Goal: Find specific page/section: Find specific page/section

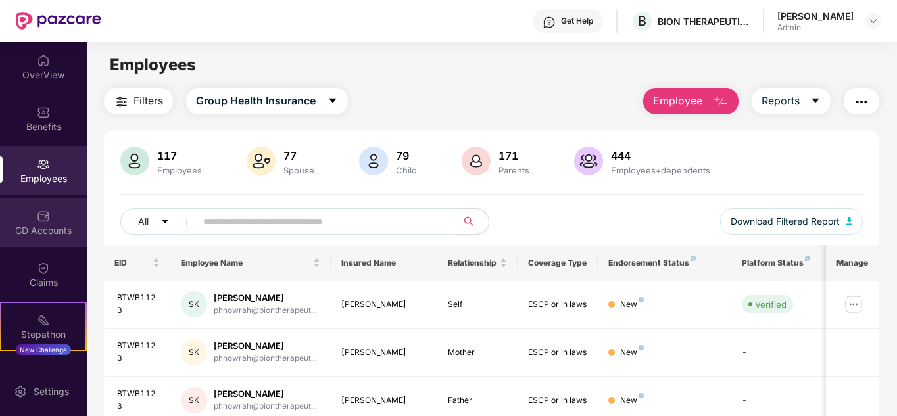
click at [43, 231] on div "CD Accounts" at bounding box center [43, 230] width 87 height 13
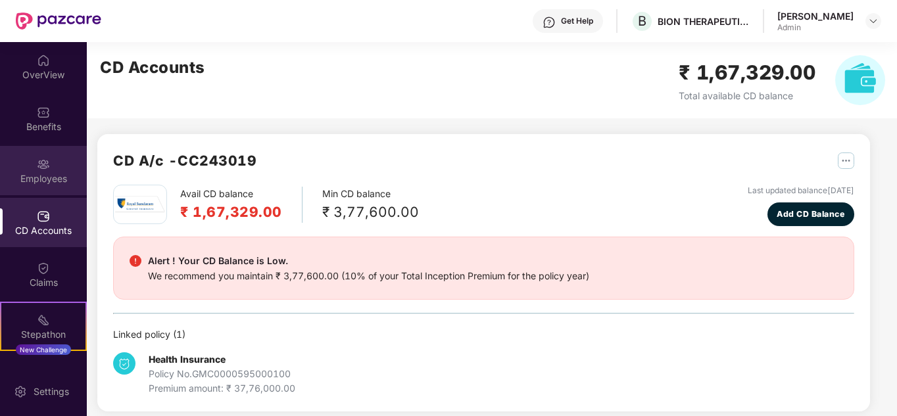
click at [41, 169] on img at bounding box center [43, 164] width 13 height 13
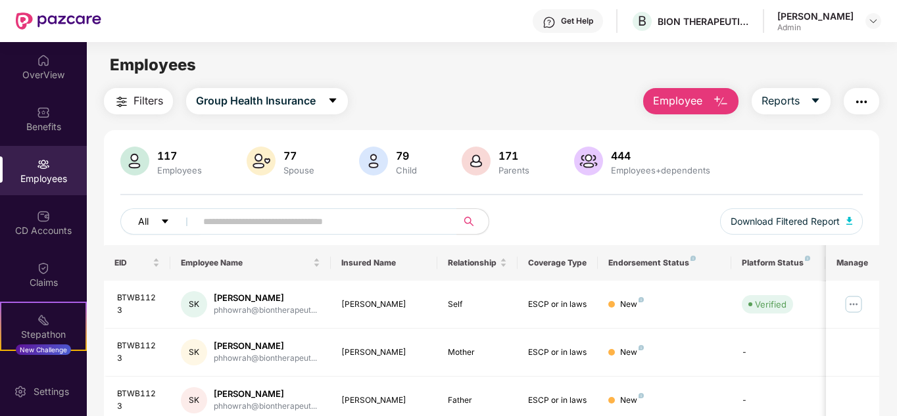
click at [175, 224] on button "All" at bounding box center [160, 221] width 80 height 26
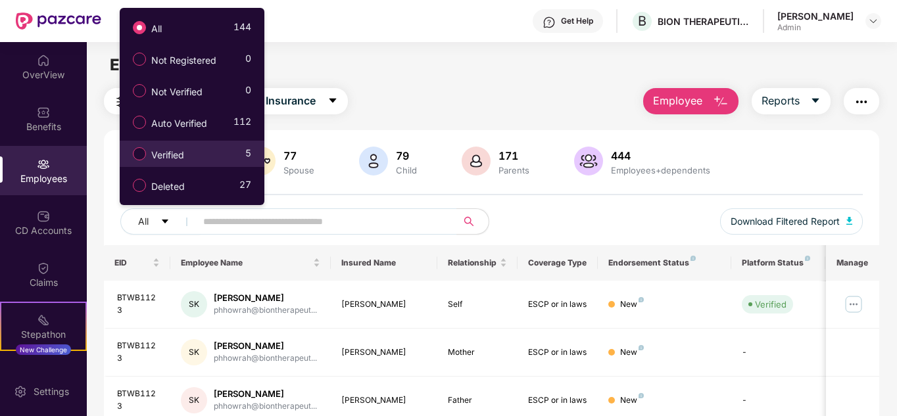
click at [210, 151] on div "Verified 5" at bounding box center [188, 154] width 125 height 22
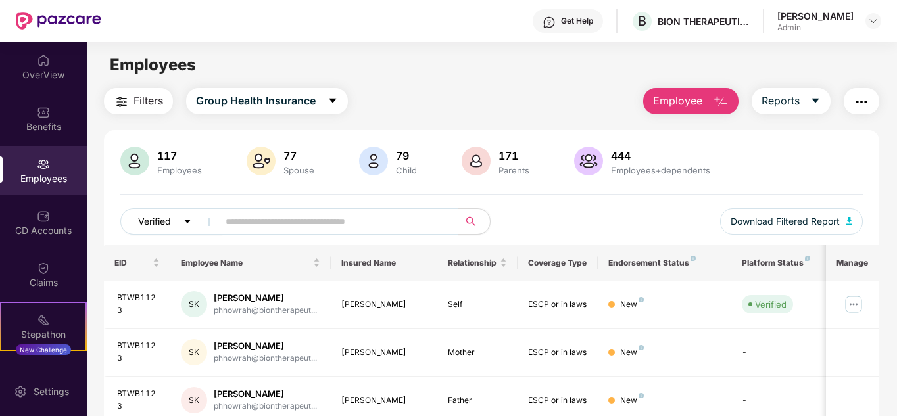
click at [168, 219] on span "Verified" at bounding box center [154, 221] width 33 height 14
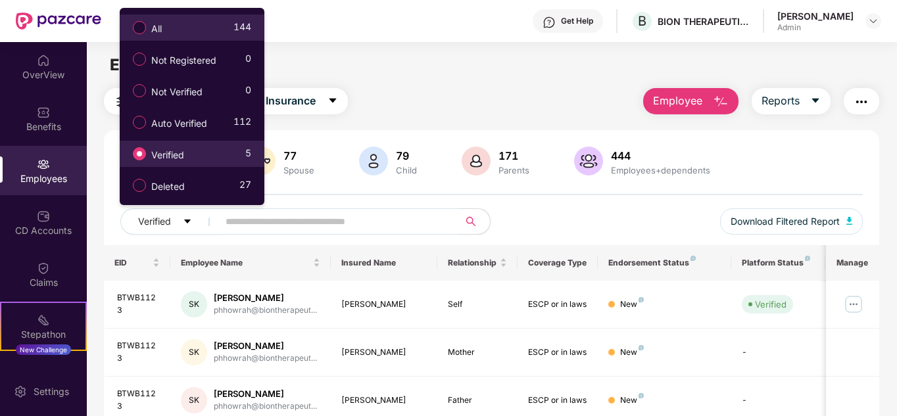
click at [170, 34] on label "All" at bounding box center [149, 27] width 47 height 22
